Goal: Task Accomplishment & Management: Manage account settings

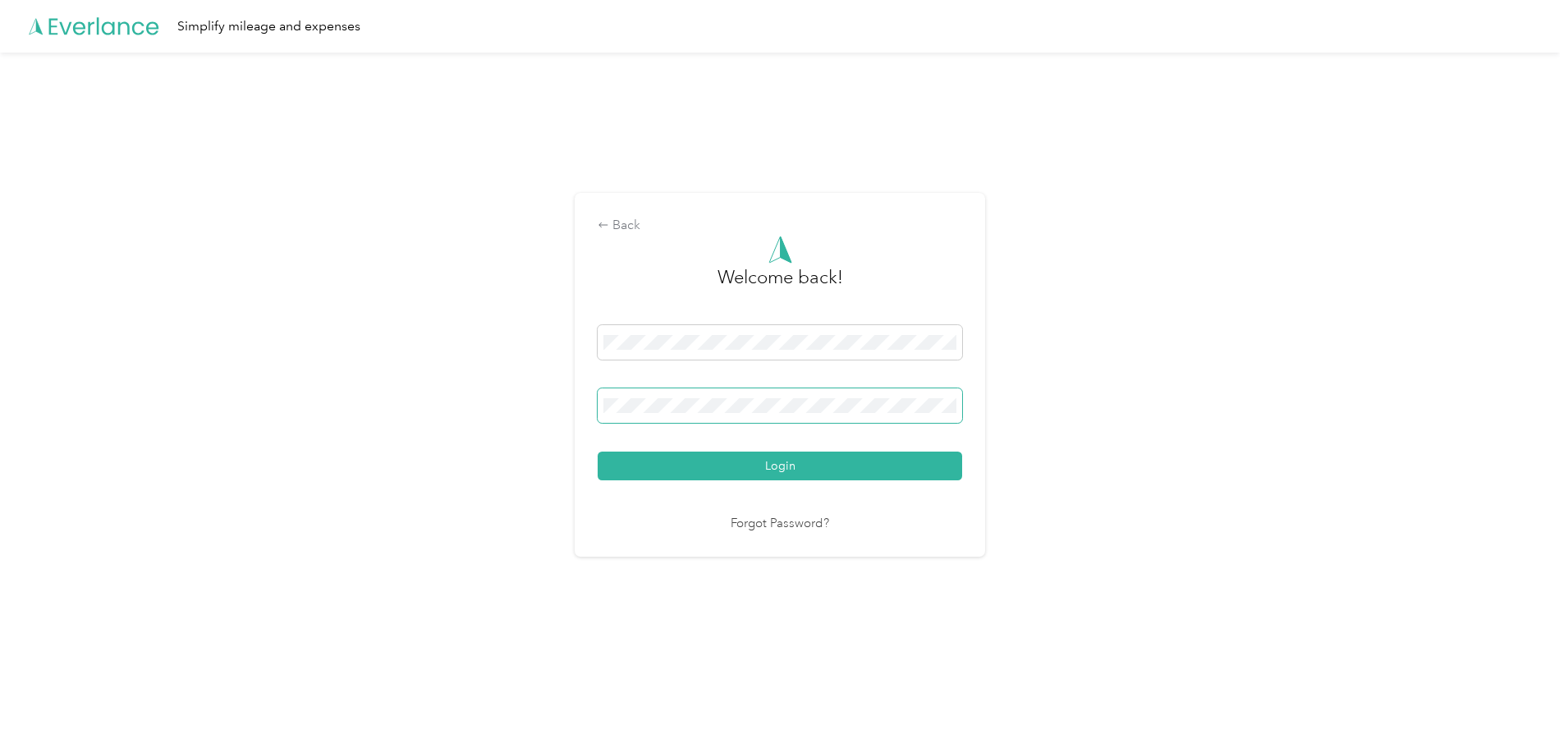
click at [683, 398] on span at bounding box center [779, 406] width 365 height 34
click at [598, 452] on button "Login" at bounding box center [779, 466] width 365 height 29
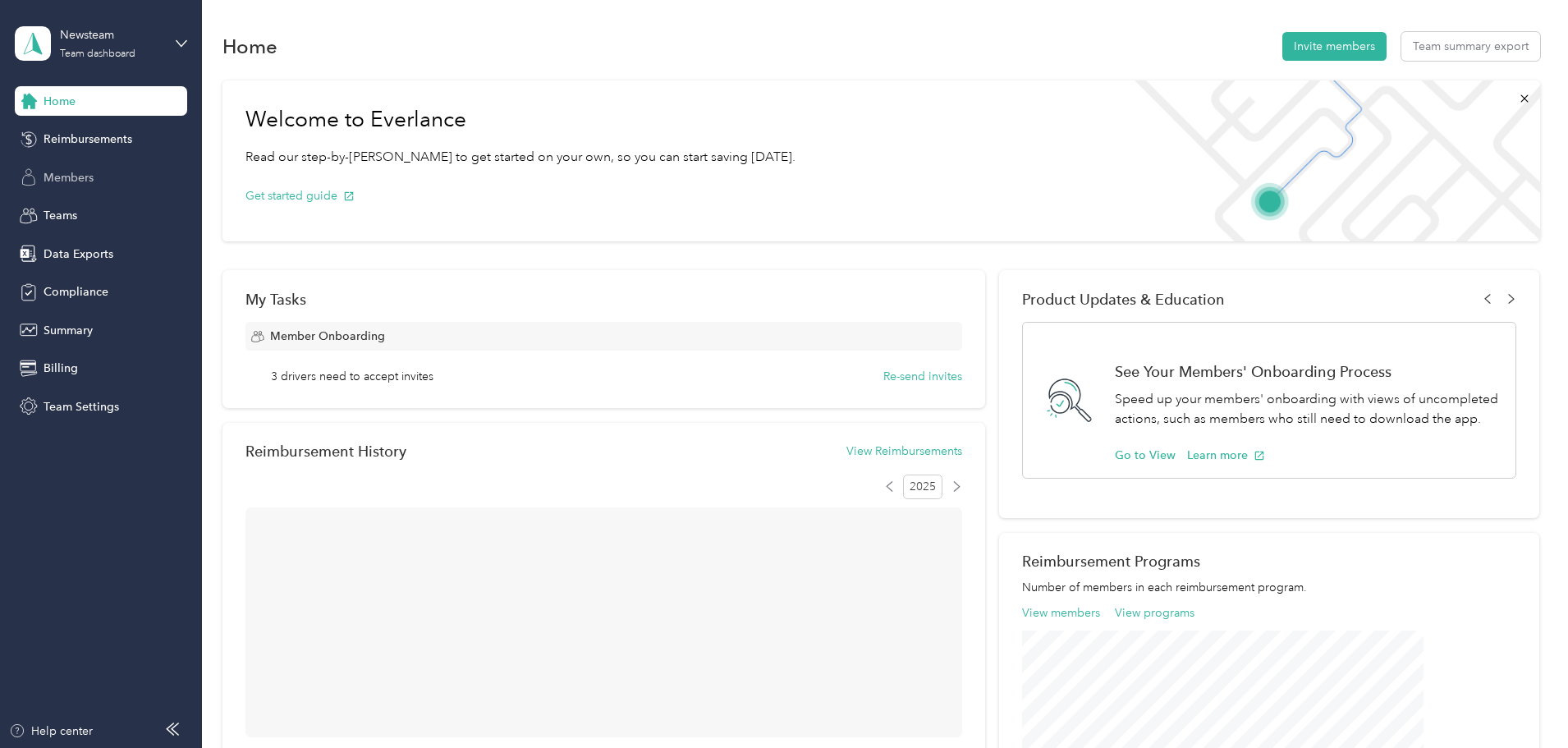
click at [75, 168] on div "Members" at bounding box center [100, 177] width 172 height 30
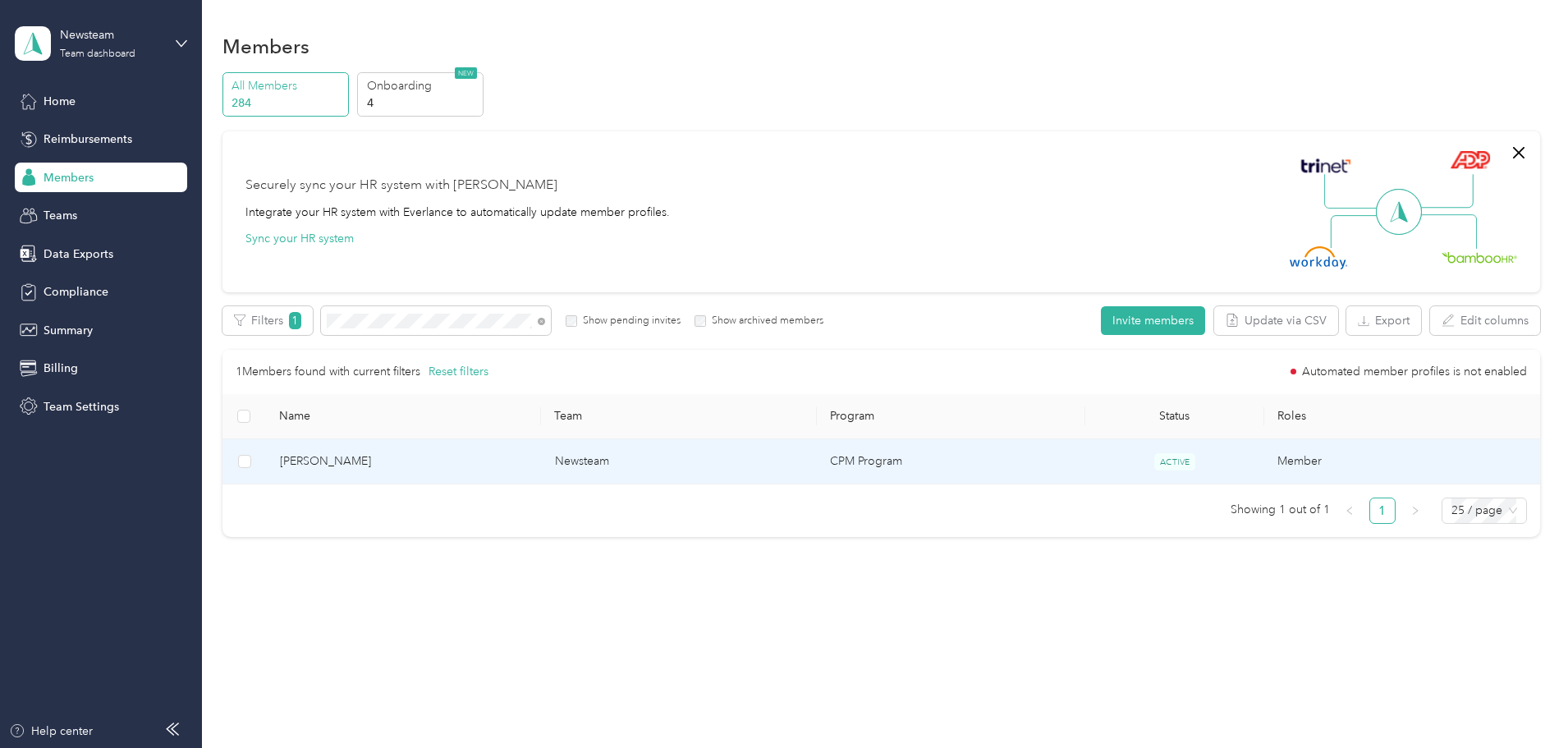
click at [473, 459] on span "[PERSON_NAME]" at bounding box center [404, 462] width 249 height 18
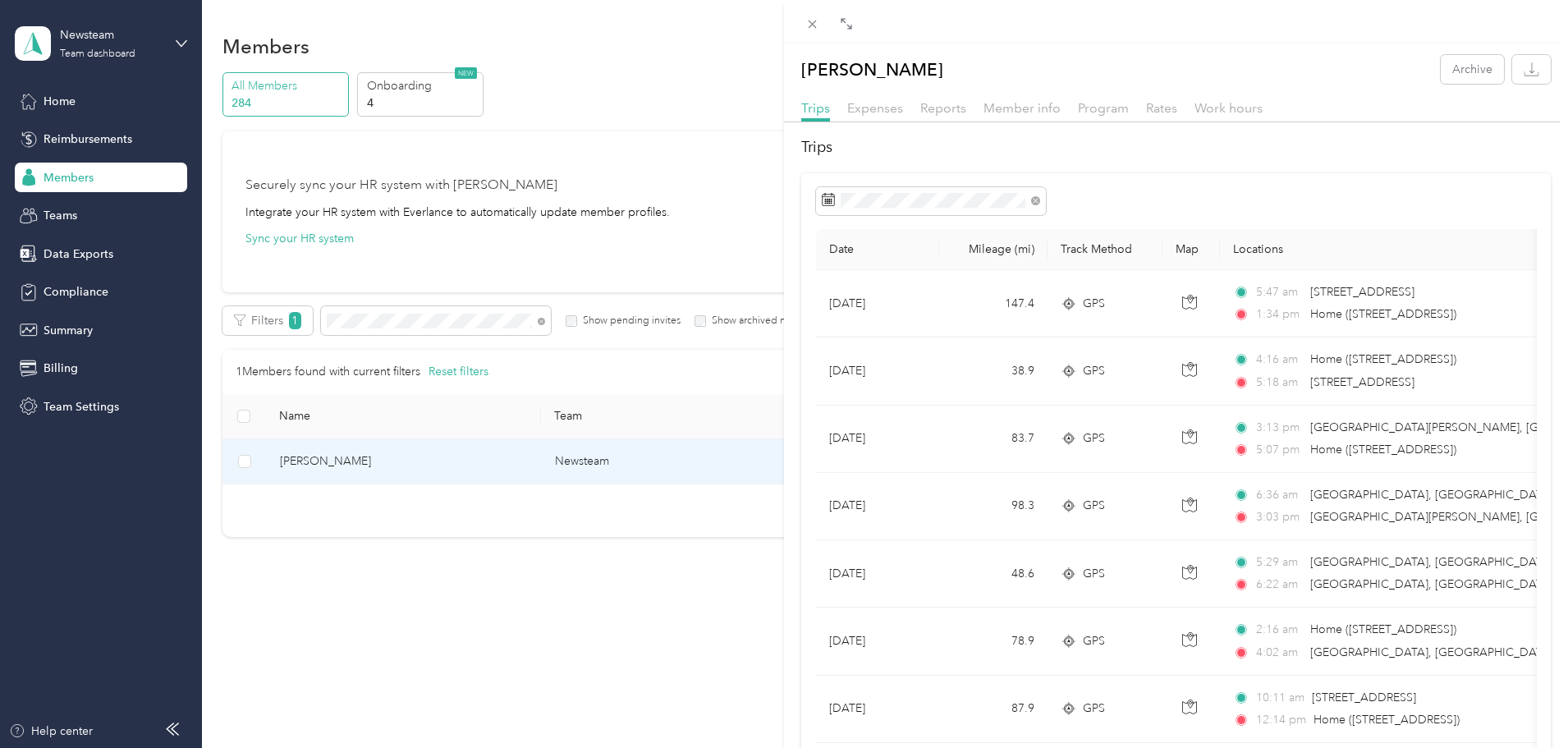
click at [700, 68] on div "[PERSON_NAME] Archive Trips Expenses Reports Member info Program Rates Work hou…" at bounding box center [784, 374] width 1568 height 748
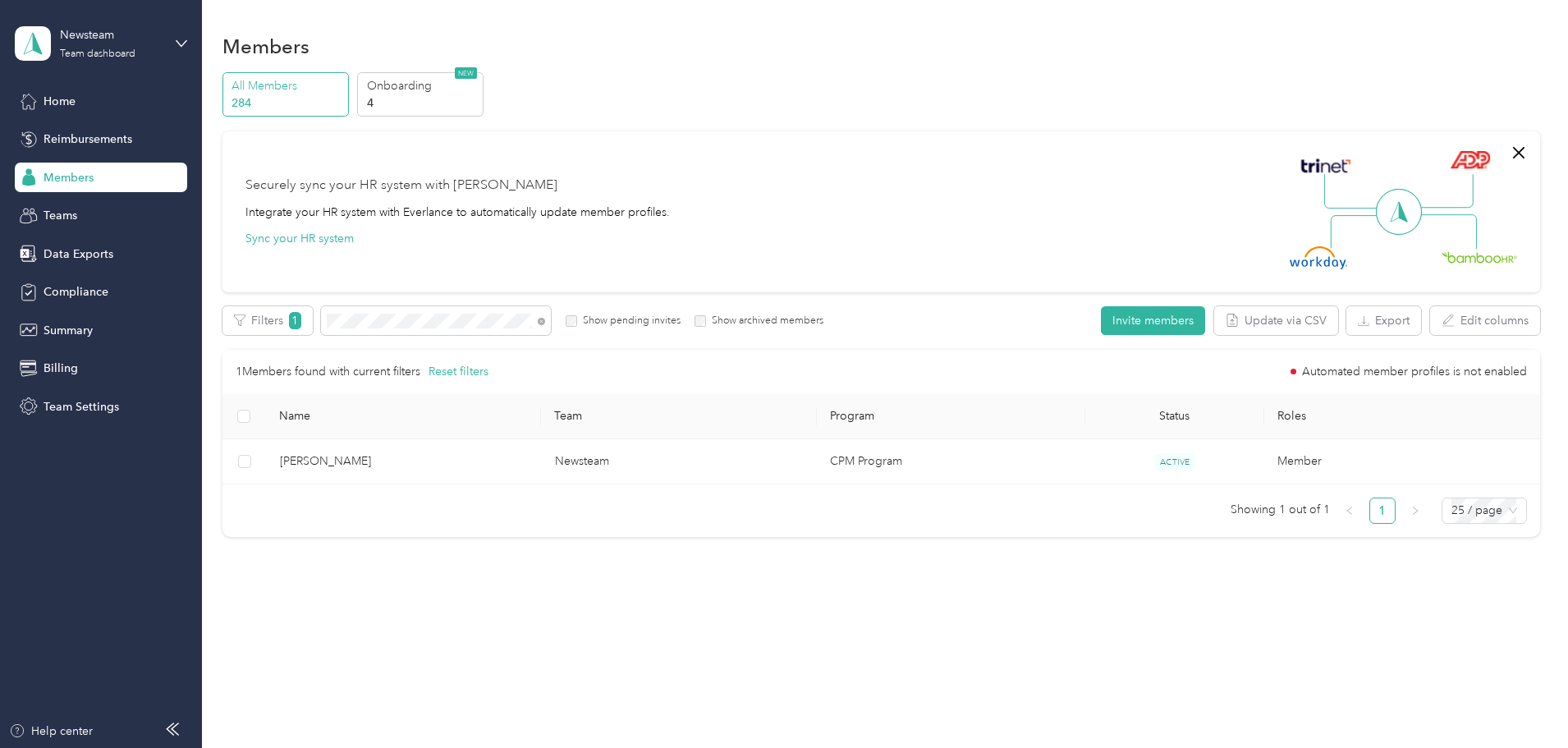
click at [180, 51] on div "Newsteam Team dashboard" at bounding box center [100, 43] width 172 height 57
click at [83, 210] on div "Log out" at bounding box center [62, 209] width 63 height 17
